Goal: Task Accomplishment & Management: Manage account settings

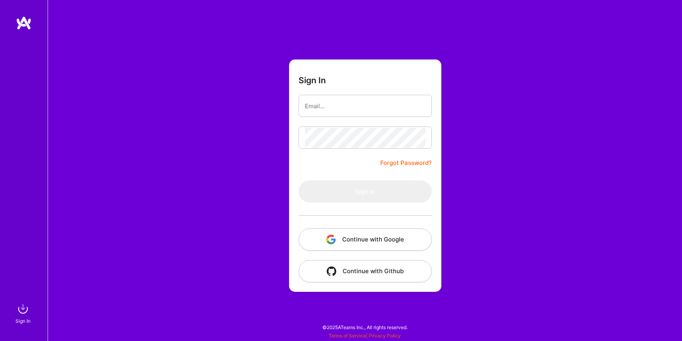
click at [363, 239] on button "Continue with Google" at bounding box center [364, 239] width 133 height 22
click at [342, 237] on button "Continue with Google" at bounding box center [364, 239] width 133 height 22
click at [396, 163] on link "Forgot Password?" at bounding box center [406, 163] width 52 height 10
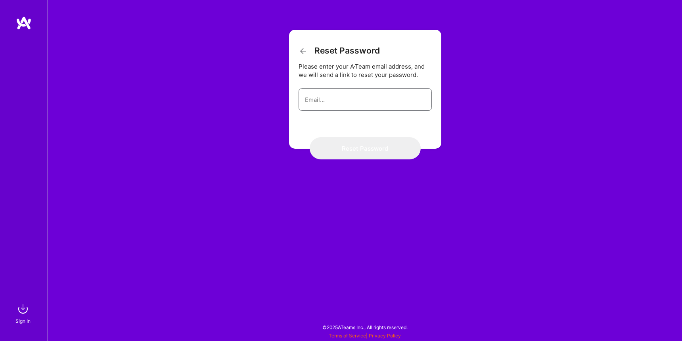
click at [370, 109] on input "email" at bounding box center [365, 100] width 121 height 20
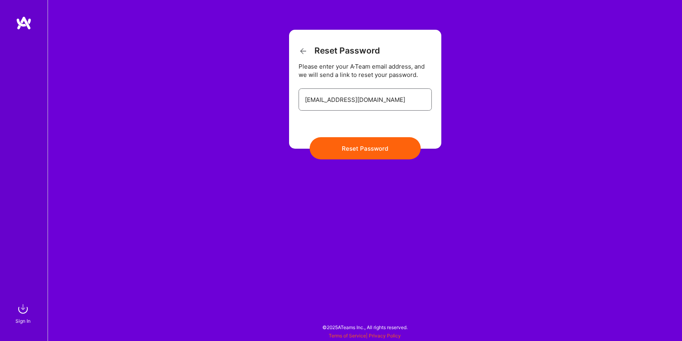
click at [326, 98] on input "[EMAIL_ADDRESS][DOMAIN_NAME]" at bounding box center [365, 100] width 121 height 20
type input "[EMAIL_ADDRESS][DOMAIN_NAME]"
click at [385, 146] on button "Reset Password" at bounding box center [365, 148] width 111 height 22
